Goal: Obtain resource: Obtain resource

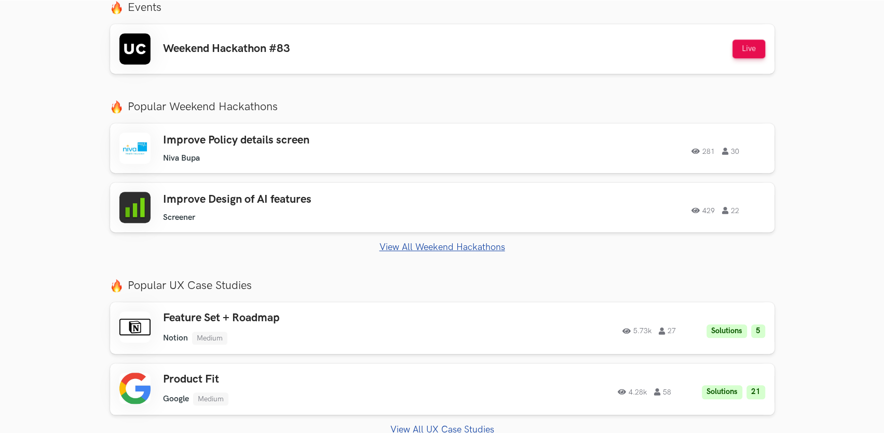
scroll to position [467, 0]
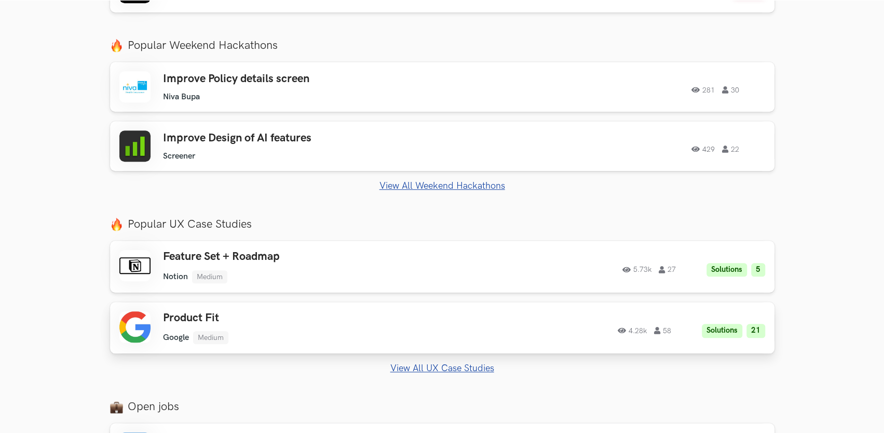
click at [233, 315] on h3 "Product Fit" at bounding box center [310, 318] width 295 height 14
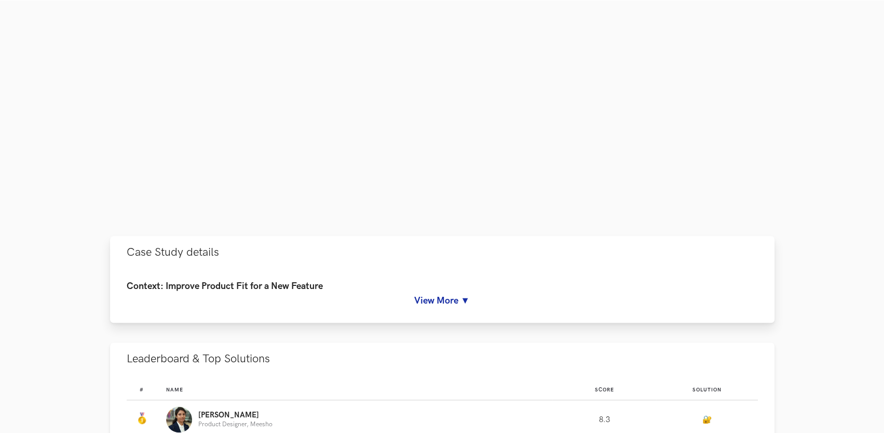
scroll to position [571, 0]
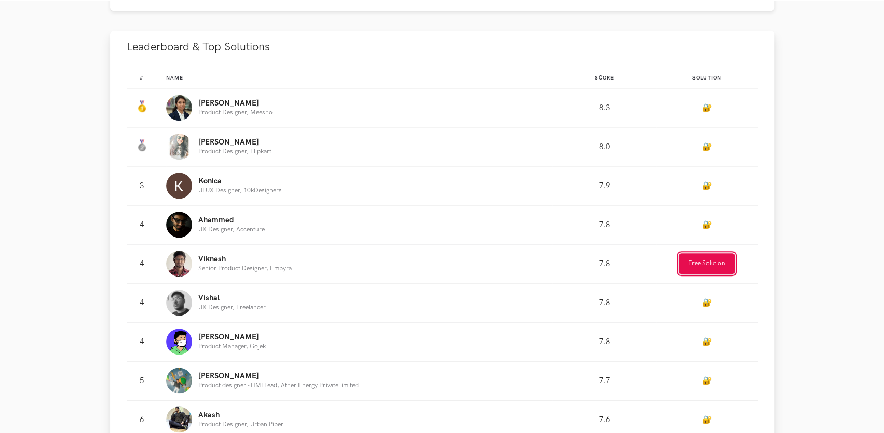
click at [709, 261] on button "Free Solution" at bounding box center [707, 263] width 56 height 21
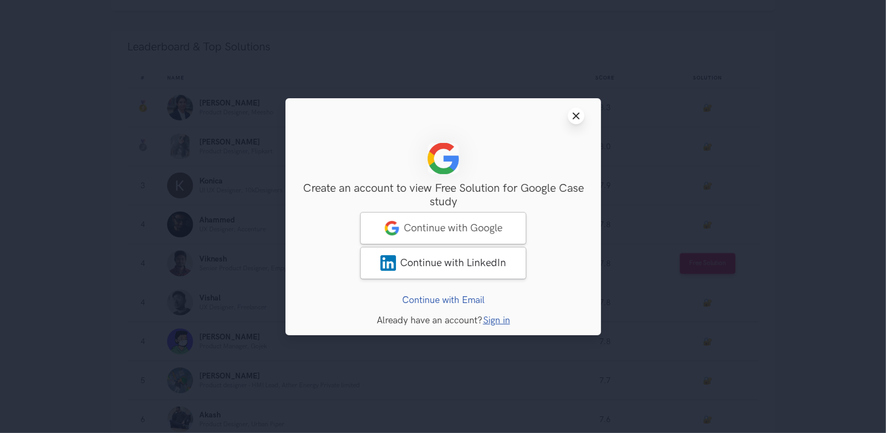
click at [574, 116] on icon "Close modal window" at bounding box center [576, 116] width 8 height 8
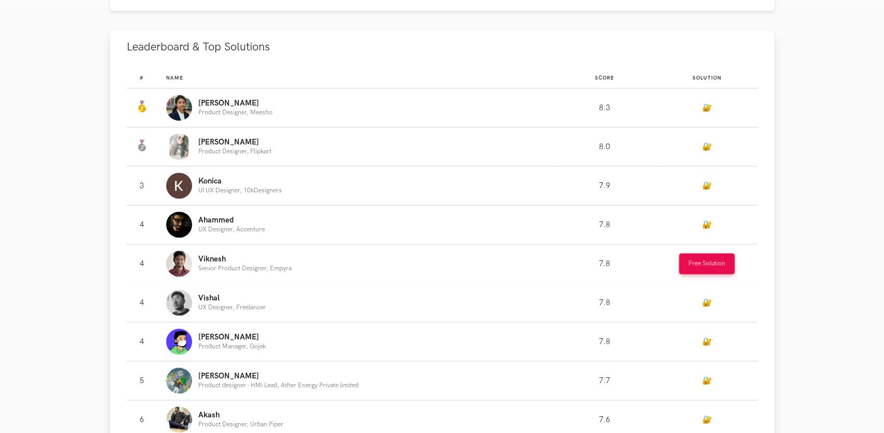
click at [213, 266] on p "Senior Product Designer, Empyra" at bounding box center [244, 268] width 93 height 7
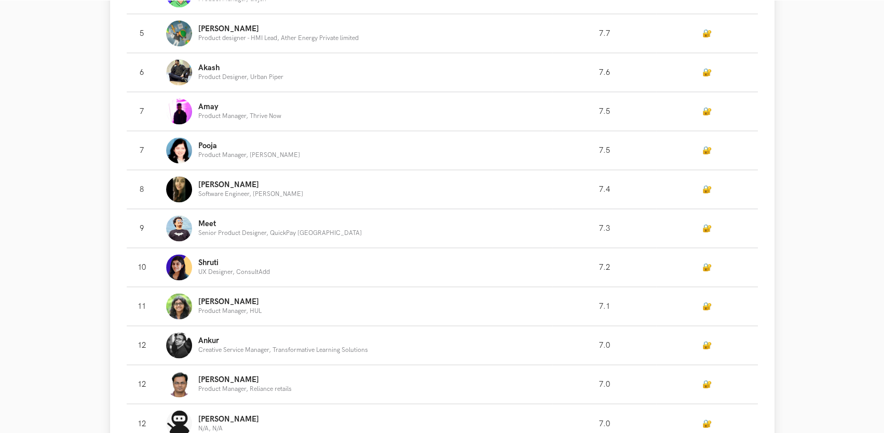
scroll to position [935, 0]
